Goal: Find specific page/section: Find specific page/section

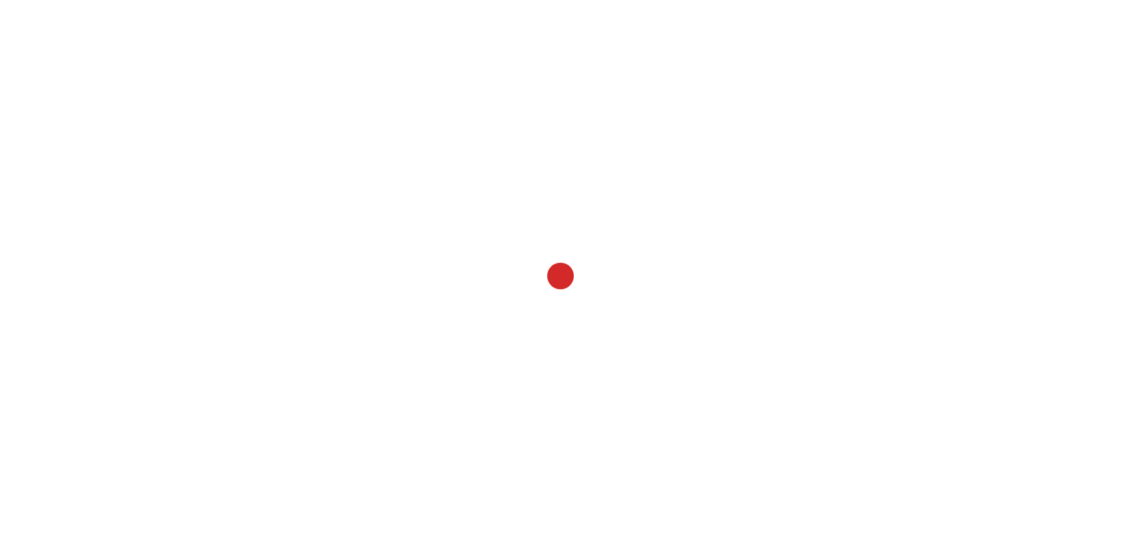
click at [224, 54] on div at bounding box center [560, 276] width 1121 height 552
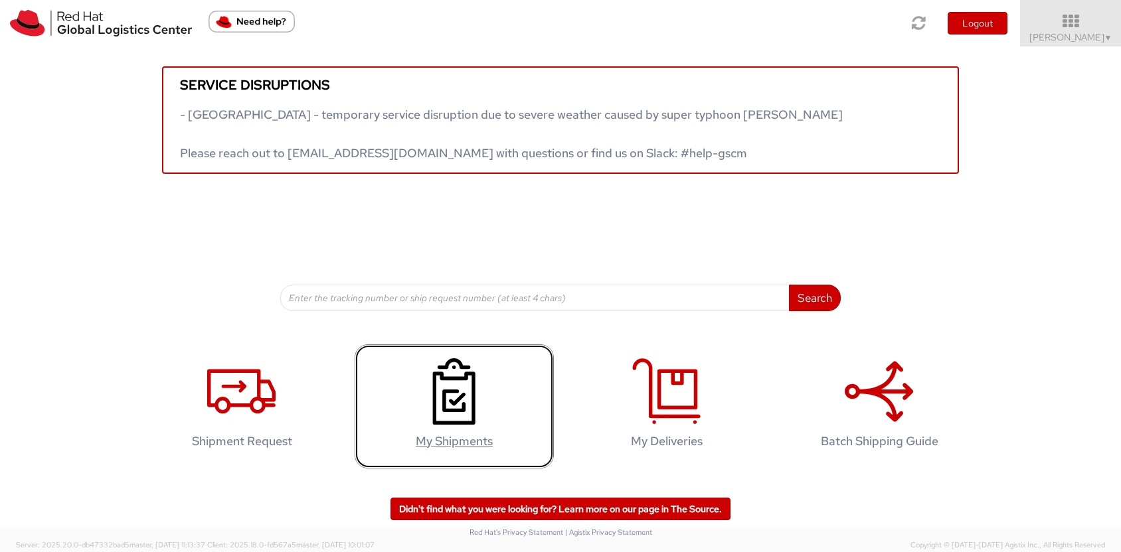
click at [452, 387] on icon at bounding box center [454, 392] width 68 height 66
